Goal: Download file/media

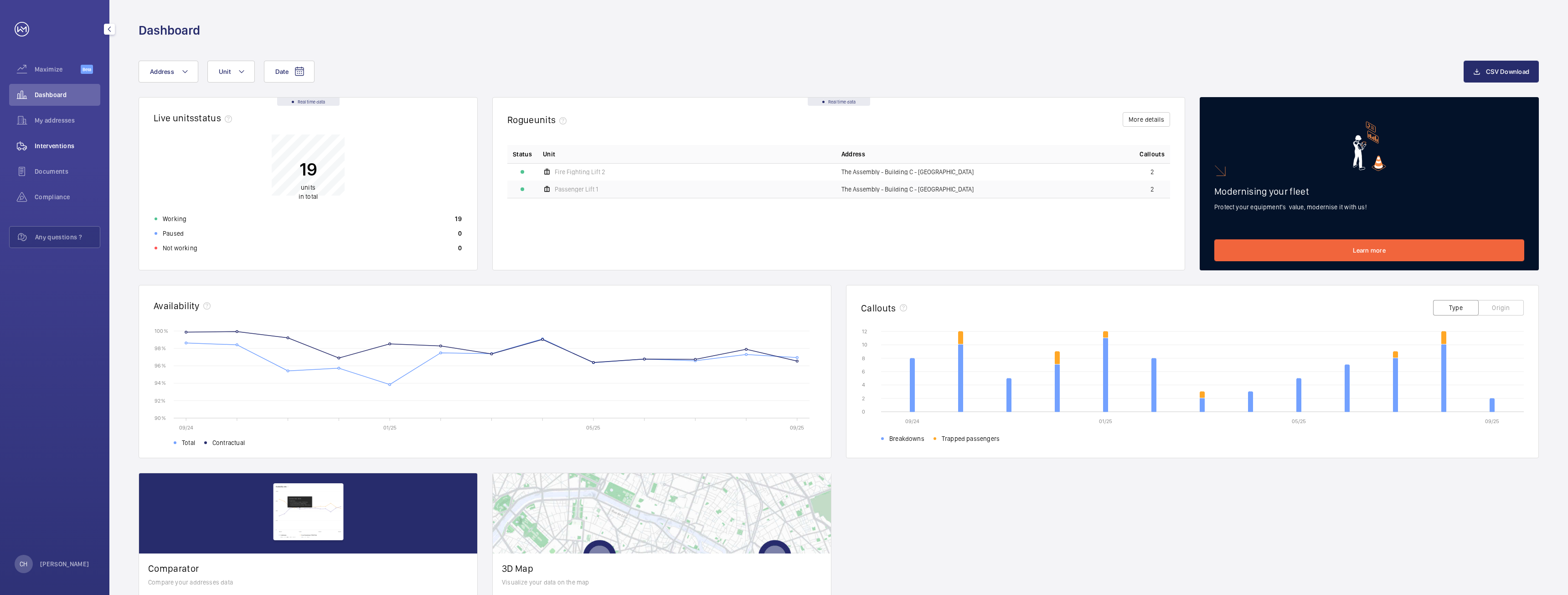
click at [66, 152] on div "Interventions" at bounding box center [55, 146] width 91 height 22
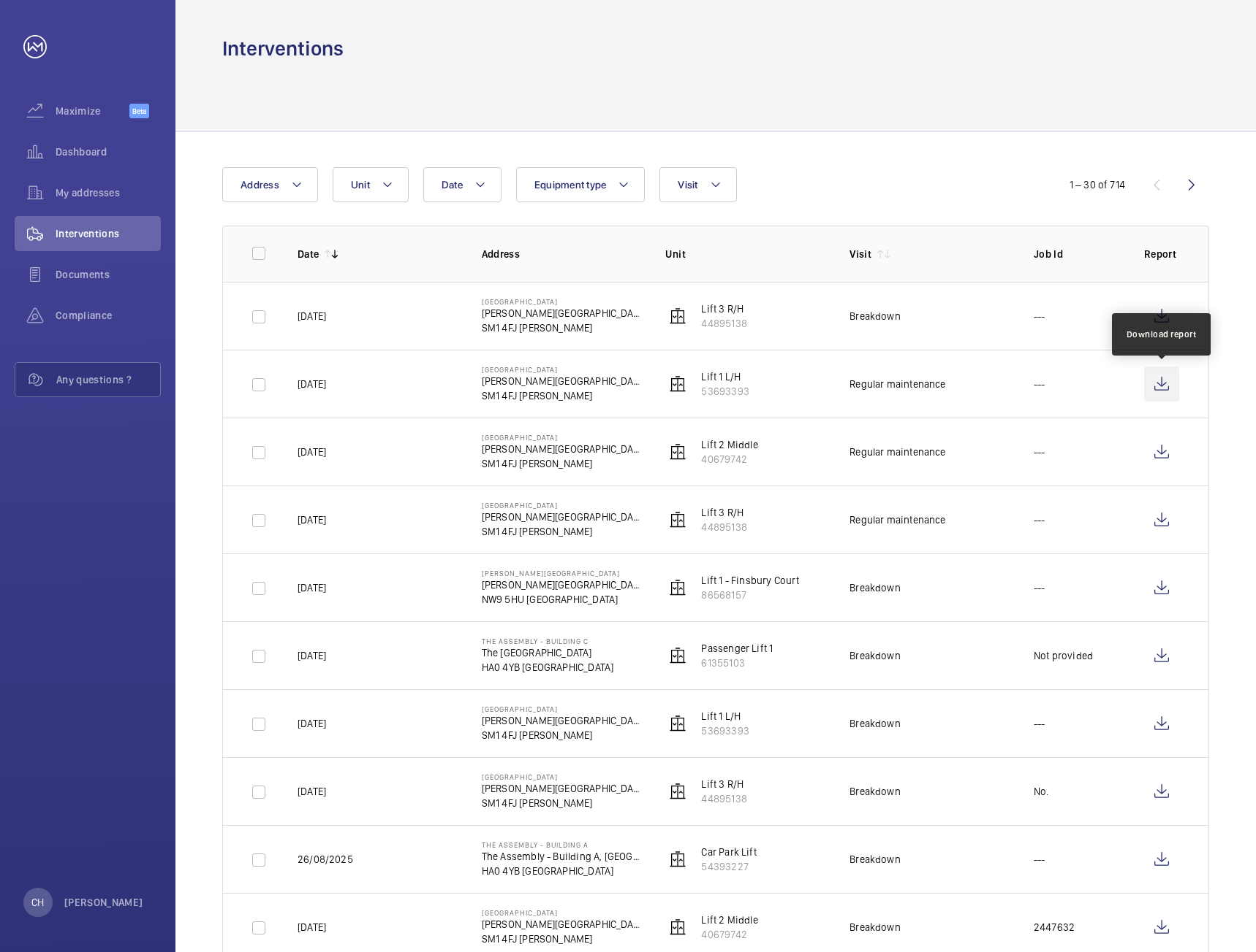
click at [1166, 381] on wm-front-icon-button at bounding box center [1161, 384] width 35 height 35
click at [1163, 458] on wm-front-icon-button at bounding box center [1161, 453] width 35 height 35
click at [1172, 504] on wm-front-icon-button at bounding box center [1161, 520] width 35 height 35
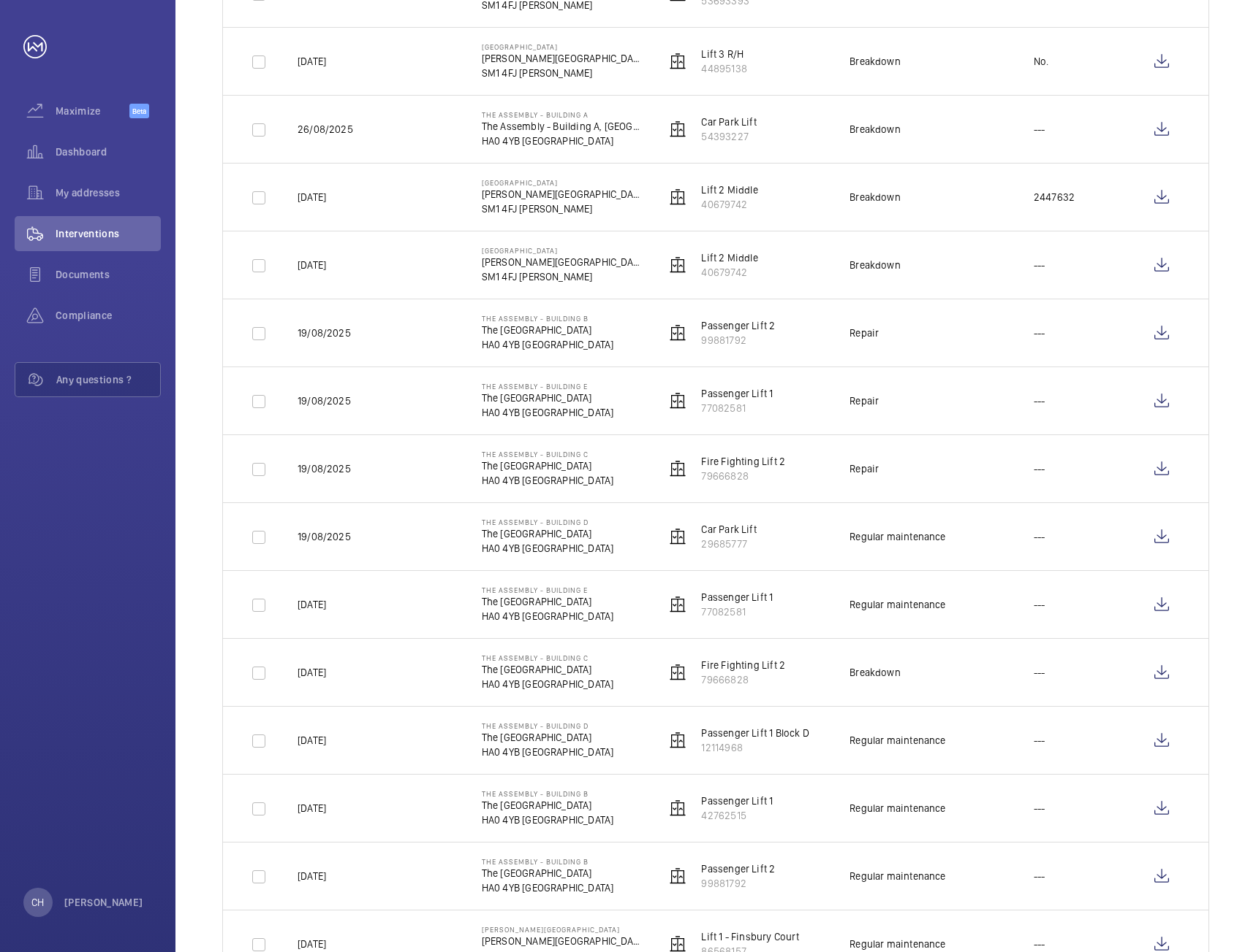
scroll to position [804, 0]
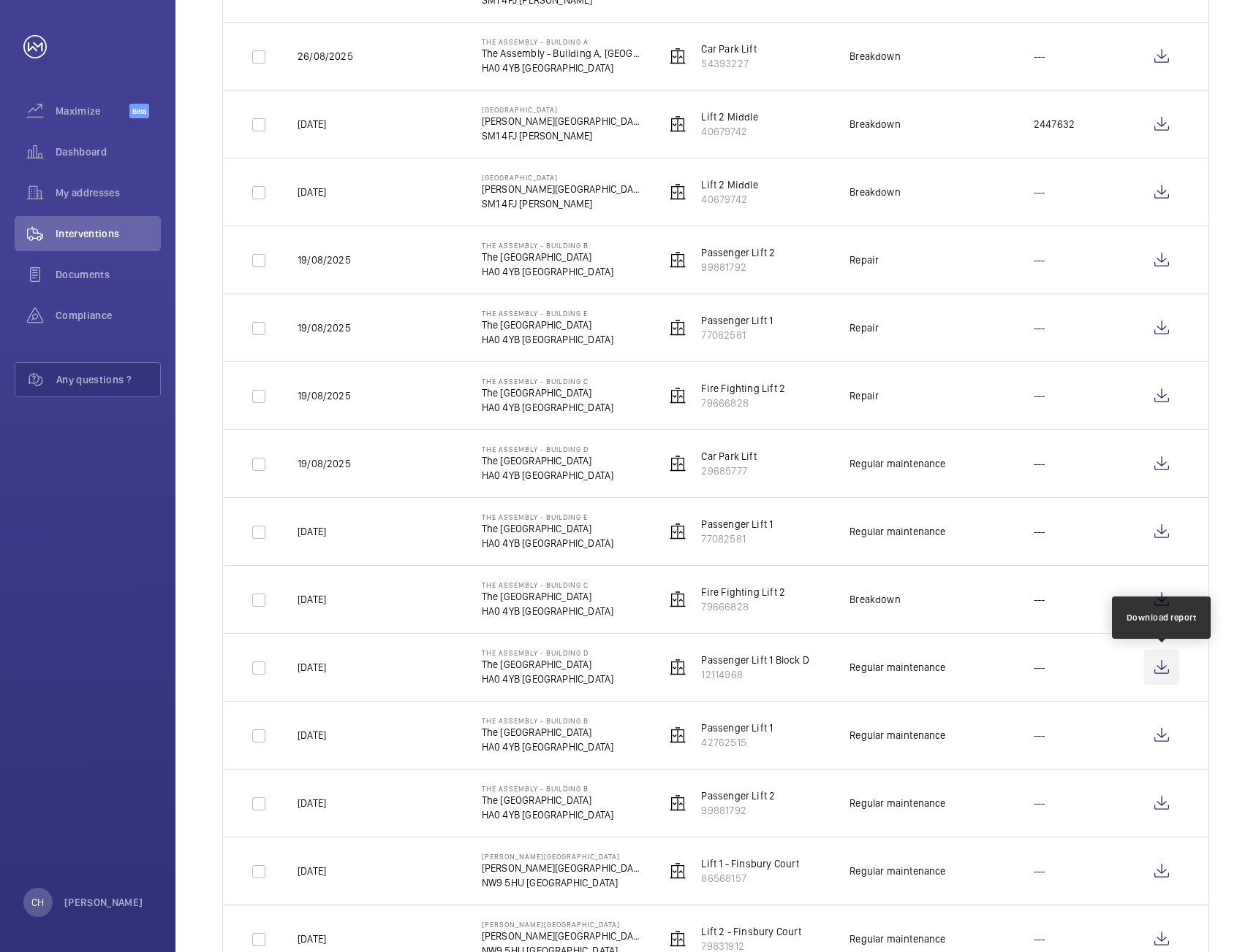
click at [1171, 668] on wm-front-icon-button at bounding box center [1161, 667] width 35 height 35
click at [1168, 525] on wm-front-icon-button at bounding box center [1161, 532] width 35 height 35
click at [1162, 463] on wm-front-icon-button at bounding box center [1161, 464] width 35 height 35
